Goal: Information Seeking & Learning: Learn about a topic

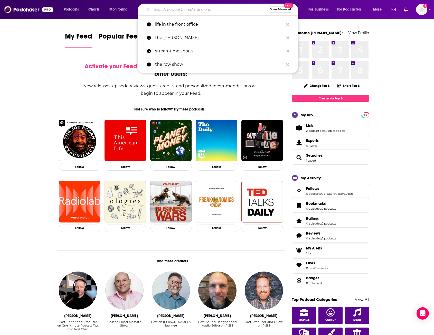
click at [187, 13] on input "Search podcasts, credits, & more..." at bounding box center [210, 9] width 116 height 8
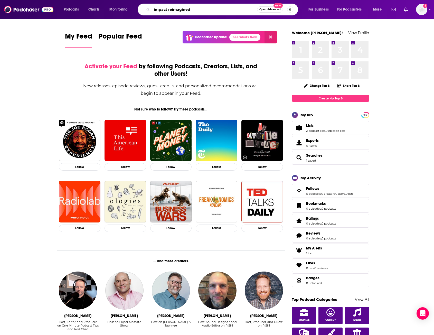
type input "impact reimagined"
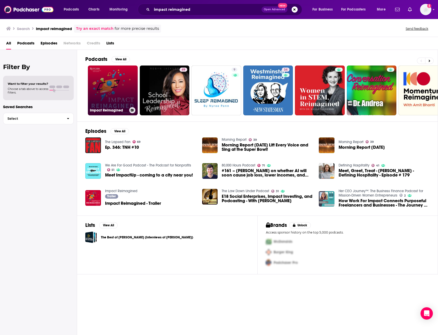
click at [113, 87] on link "Impact Reimagined" at bounding box center [113, 91] width 50 height 50
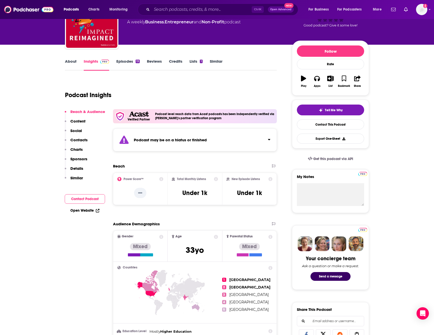
scroll to position [41, 0]
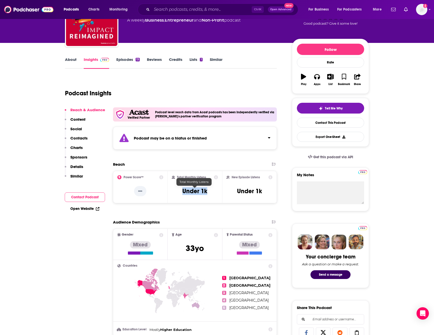
drag, startPoint x: 217, startPoint y: 190, endPoint x: 184, endPoint y: 190, distance: 32.4
click at [184, 190] on div "Total Monthly Listens Under 1k" at bounding box center [195, 187] width 47 height 24
copy h3 "Under 1k"
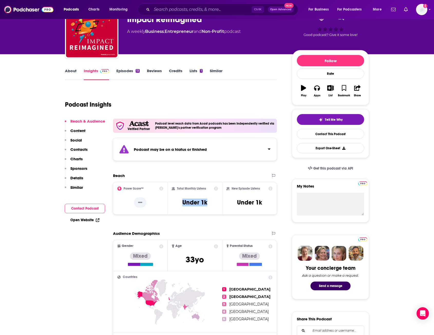
scroll to position [0, 0]
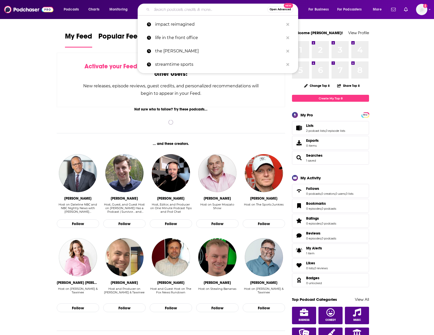
click at [179, 9] on input "Search podcasts, credits, & more..." at bounding box center [210, 9] width 116 height 8
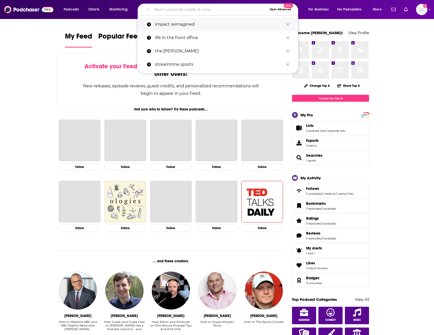
click at [182, 24] on p "impact reimagined" at bounding box center [219, 24] width 129 height 13
type input "impact reimagined"
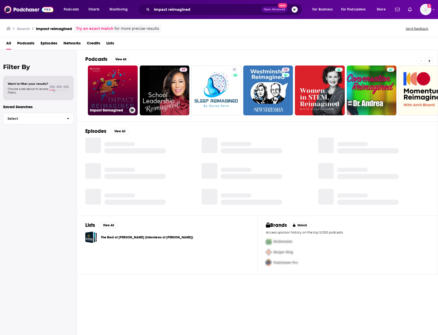
click at [107, 105] on link "Impact Reimagined" at bounding box center [113, 91] width 50 height 50
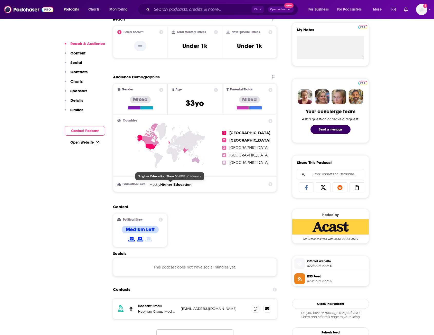
scroll to position [186, 0]
